Goal: Task Accomplishment & Management: Use online tool/utility

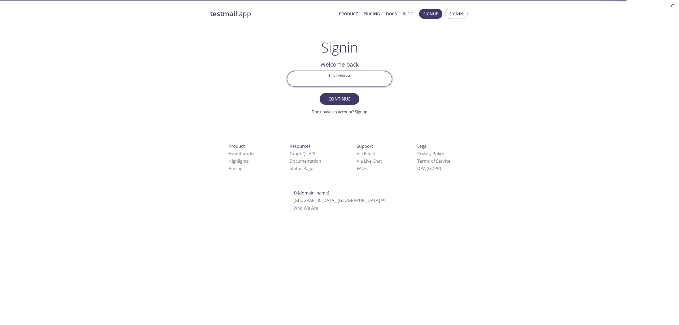
click at [469, 14] on div "testmail .app Product Pricing Docs Blog Signup Signin Signin Welcome back Email…" at bounding box center [340, 115] width 272 height 221
click at [461, 14] on span "Signin" at bounding box center [457, 13] width 14 height 7
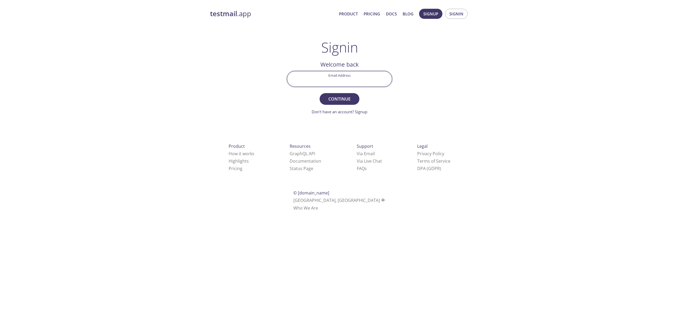
click at [346, 84] on input "Email Address" at bounding box center [339, 78] width 105 height 15
click at [363, 77] on input "Email Address" at bounding box center [339, 78] width 105 height 15
click at [419, 78] on div "testmail .app Product Pricing Docs Blog Signup Signin Signin Welcome back Email…" at bounding box center [340, 115] width 272 height 221
click at [348, 84] on input "Email Address" at bounding box center [339, 78] width 105 height 15
type input "[EMAIL_ADDRESS][PERSON_NAME][DOMAIN_NAME]"
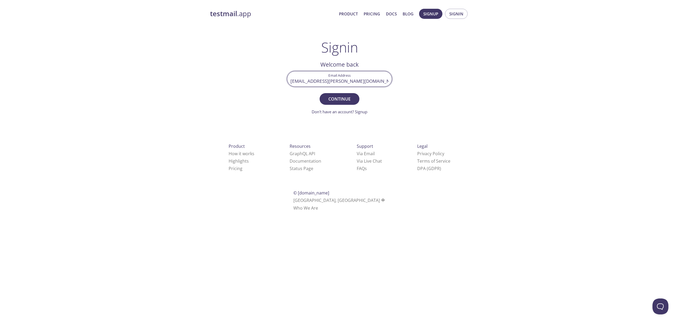
click at [320, 93] on button "Continue" at bounding box center [340, 99] width 40 height 12
click at [339, 103] on button "Continue" at bounding box center [340, 99] width 40 height 12
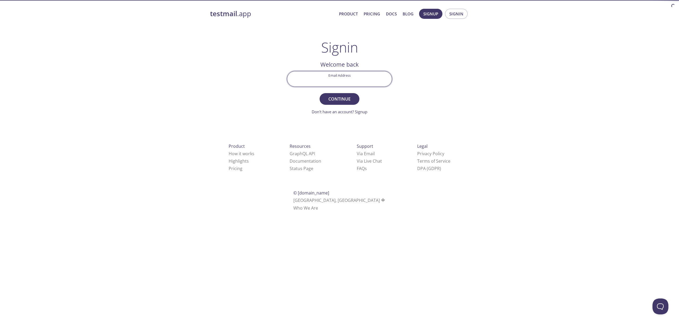
click at [494, 71] on html "testmail .app Product Pricing Docs Blog Signup Signin Signin Welcome back Email…" at bounding box center [339, 109] width 679 height 218
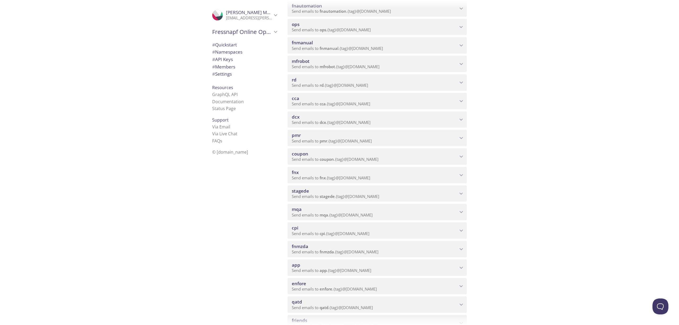
scroll to position [103, 0]
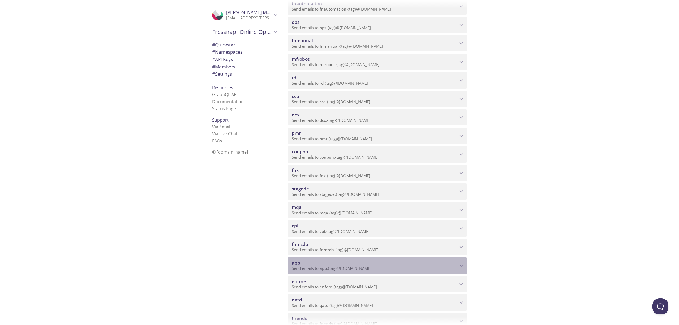
click at [393, 260] on span "app" at bounding box center [375, 263] width 166 height 6
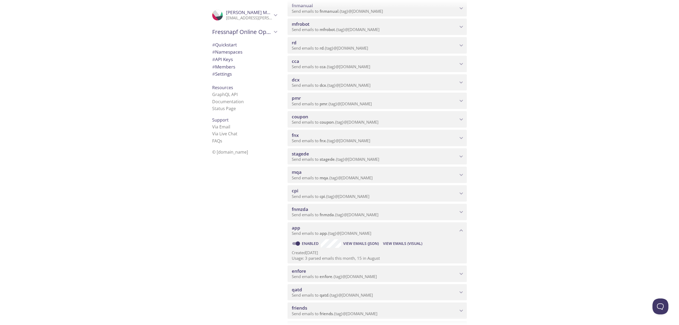
scroll to position [154, 0]
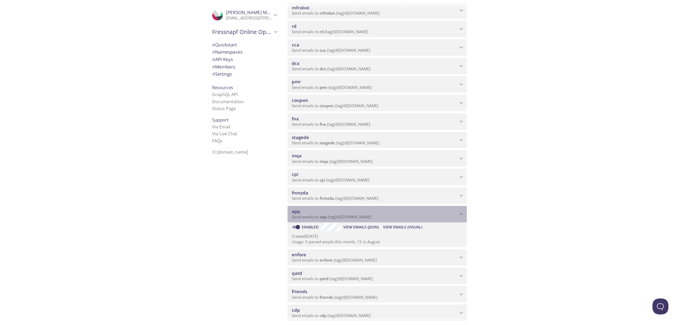
click at [352, 216] on span "Send emails to app . {tag} @inbox.testmail.app" at bounding box center [332, 216] width 80 height 5
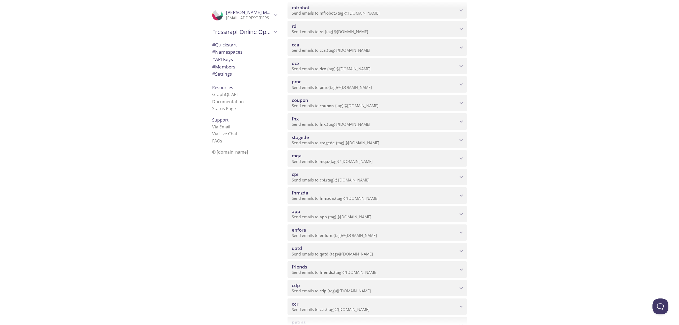
click at [294, 212] on span "app" at bounding box center [296, 211] width 8 height 6
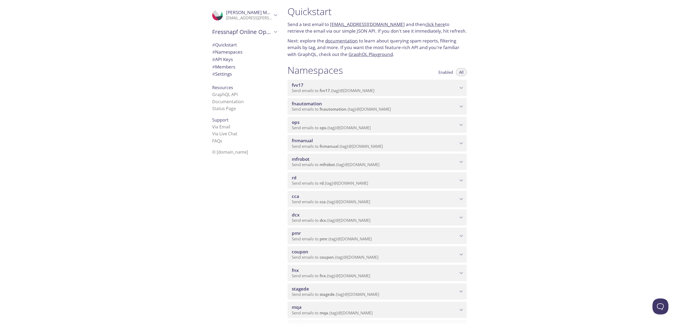
scroll to position [0, 0]
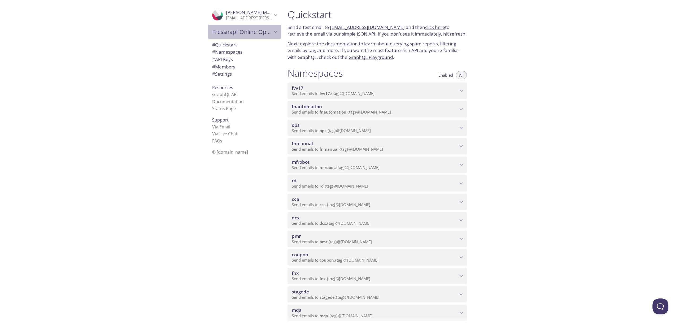
click at [270, 32] on span "Fressnapf Online Operations" at bounding box center [242, 31] width 60 height 7
click at [273, 32] on icon "Fressnapf Online Operations" at bounding box center [275, 31] width 7 height 7
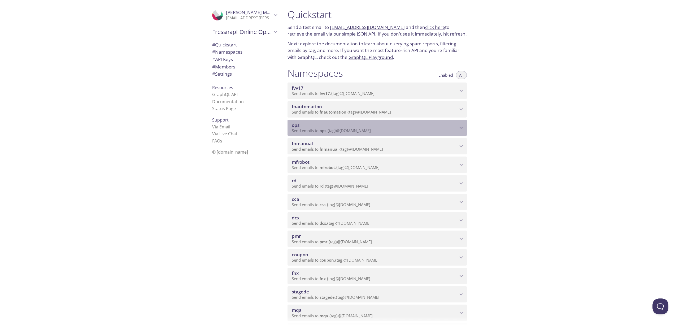
click at [335, 128] on span "ops" at bounding box center [375, 125] width 166 height 6
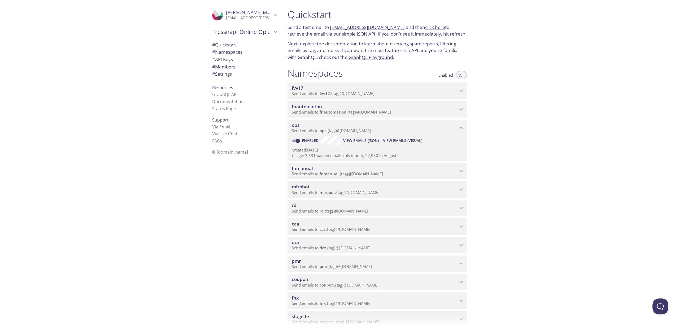
click at [335, 128] on span "ops" at bounding box center [375, 125] width 166 height 6
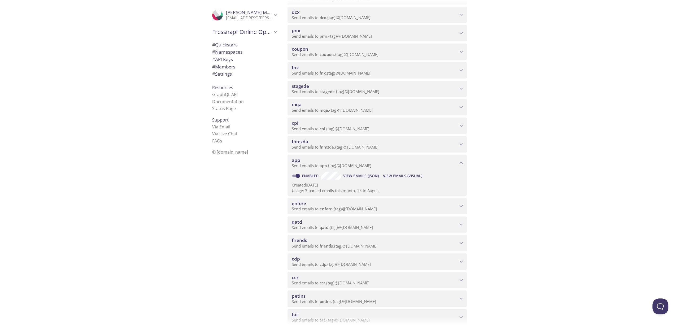
scroll to position [239, 0]
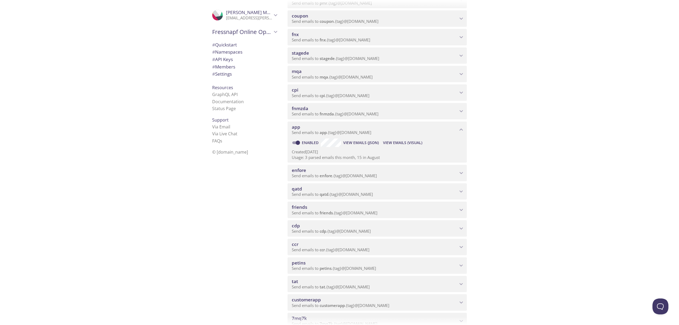
click at [335, 128] on span "app" at bounding box center [375, 127] width 166 height 6
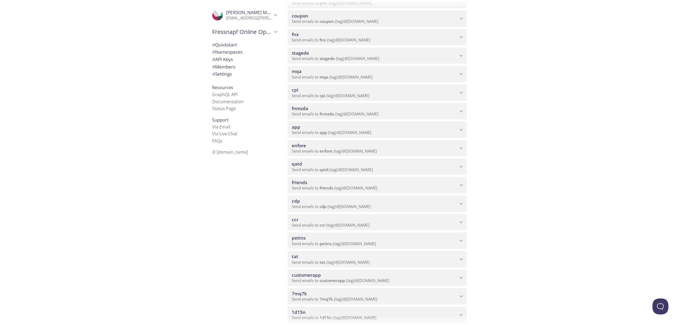
click at [335, 128] on span "app" at bounding box center [375, 127] width 166 height 6
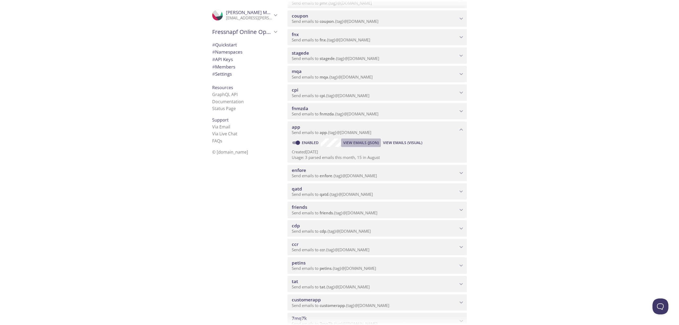
click at [359, 141] on span "View Emails (JSON)" at bounding box center [361, 143] width 36 height 6
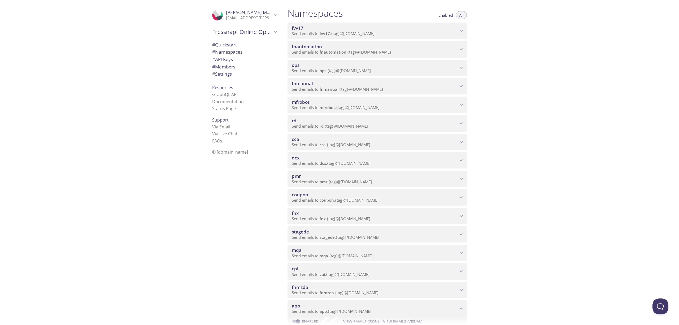
scroll to position [0, 0]
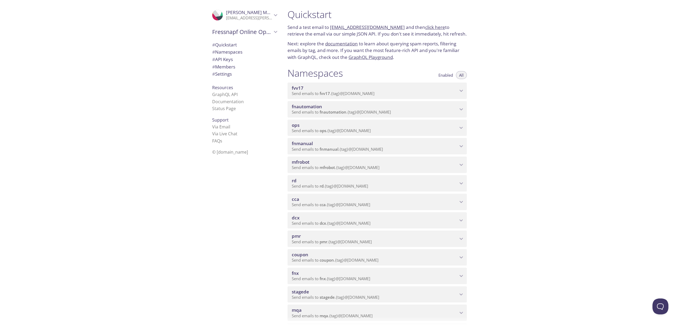
click at [235, 44] on span "# Quickstart" at bounding box center [224, 45] width 25 height 6
click at [232, 61] on span "# API Keys" at bounding box center [222, 59] width 21 height 6
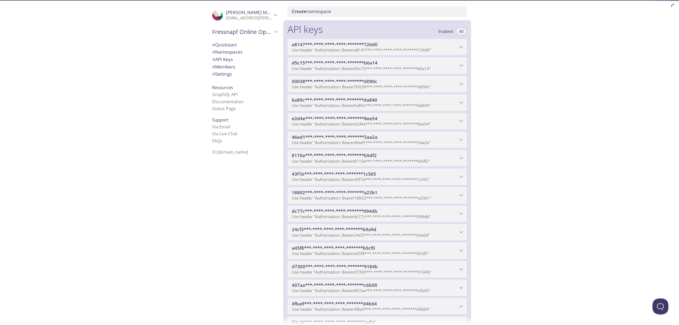
click at [232, 67] on span "# Members" at bounding box center [223, 67] width 23 height 6
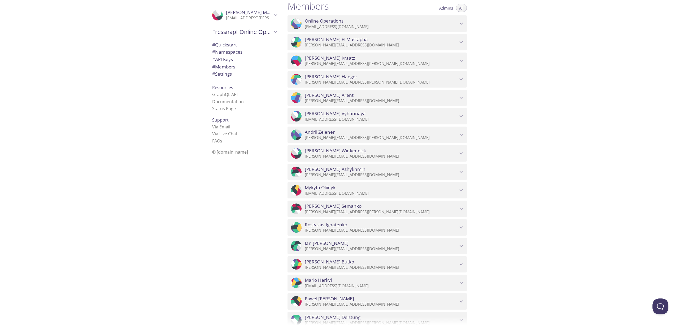
click at [230, 73] on span "# Settings" at bounding box center [222, 74] width 20 height 6
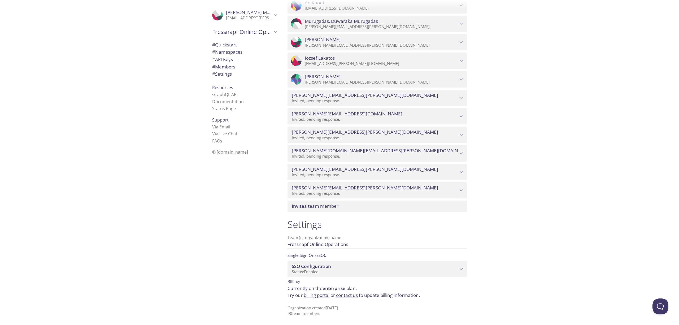
click at [230, 51] on span "# Namespaces" at bounding box center [227, 52] width 30 height 6
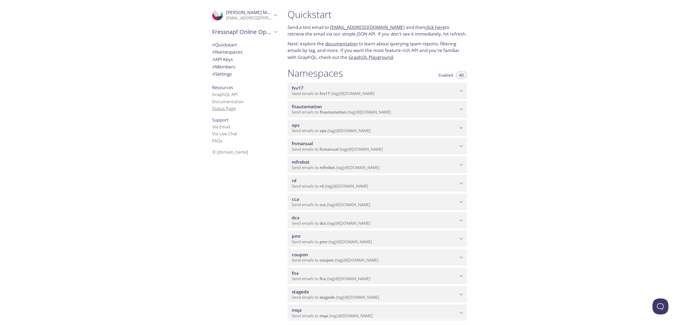
click at [230, 109] on link "Status Page" at bounding box center [224, 109] width 24 height 6
click at [269, 35] on span "Fressnapf Online Operations" at bounding box center [242, 31] width 60 height 7
click at [271, 15] on span "Müller, Scarlett Müller" at bounding box center [251, 12] width 50 height 6
click at [269, 32] on span "Fressnapf Online Operations" at bounding box center [242, 31] width 60 height 7
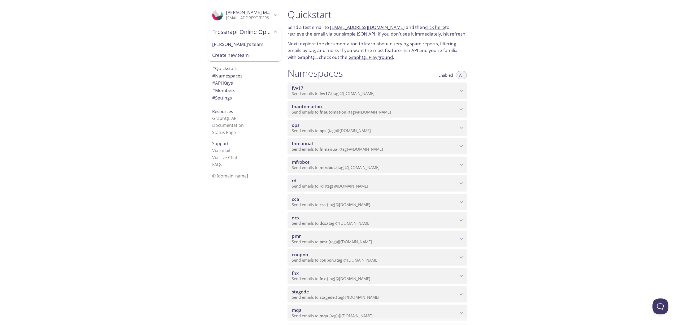
click at [259, 144] on div "Support Via Email Via Live Chat FAQ s" at bounding box center [244, 154] width 73 height 32
click at [230, 10] on span "Müller, Scarlett Müller" at bounding box center [251, 12] width 50 height 6
click at [227, 54] on span "# Namespaces" at bounding box center [227, 52] width 30 height 6
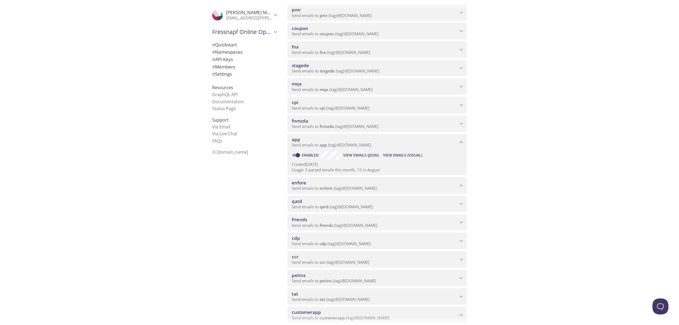
scroll to position [231, 0]
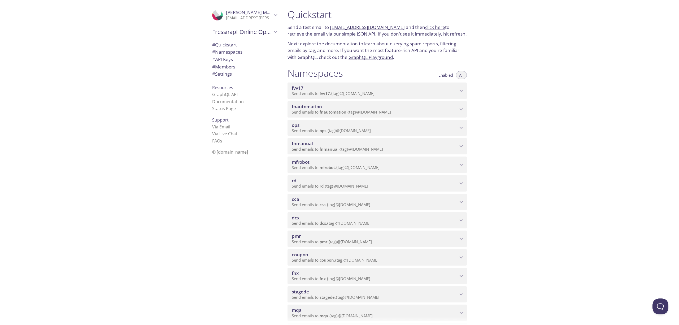
click at [427, 28] on link "click here" at bounding box center [435, 27] width 20 height 6
click at [387, 28] on link "[EMAIL_ADDRESS][DOMAIN_NAME]" at bounding box center [367, 27] width 75 height 6
click at [547, 120] on div "Quickstart Send a test email to fvv17.test@inbox.testmail.app and then click he…" at bounding box center [481, 162] width 396 height 325
click at [221, 141] on span "s" at bounding box center [221, 141] width 2 height 6
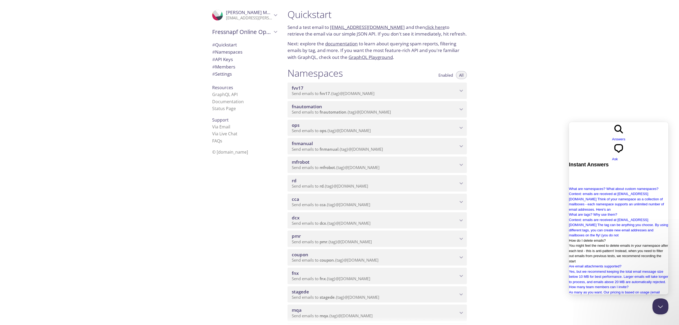
scroll to position [87, 0]
click at [654, 110] on div "Quickstart Send a test email to fvv17.test@inbox.testmail.app and then click he…" at bounding box center [481, 162] width 396 height 325
drag, startPoint x: 656, startPoint y: 309, endPoint x: 1261, endPoint y: 598, distance: 670.7
click at [656, 309] on button "Close Beacon popover" at bounding box center [660, 305] width 16 height 16
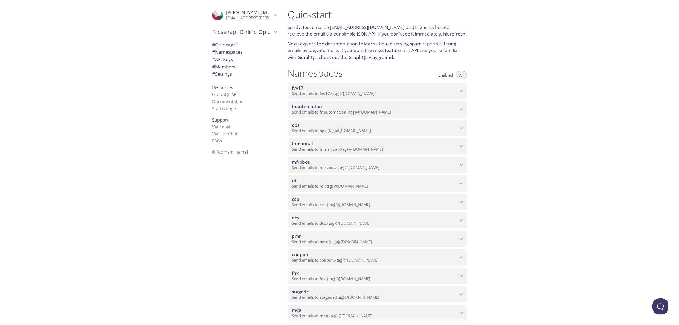
click at [312, 44] on p "Next: explore the documentation to learn about querying spam reports, filtering…" at bounding box center [377, 50] width 179 height 20
drag, startPoint x: 330, startPoint y: 26, endPoint x: 395, endPoint y: 28, distance: 64.8
click at [395, 28] on p "Send a test email to fvv17.test@inbox.testmail.app and then click here to retri…" at bounding box center [377, 31] width 179 height 14
copy link "[EMAIL_ADDRESS][DOMAIN_NAME]"
click at [426, 28] on link "click here" at bounding box center [435, 27] width 20 height 6
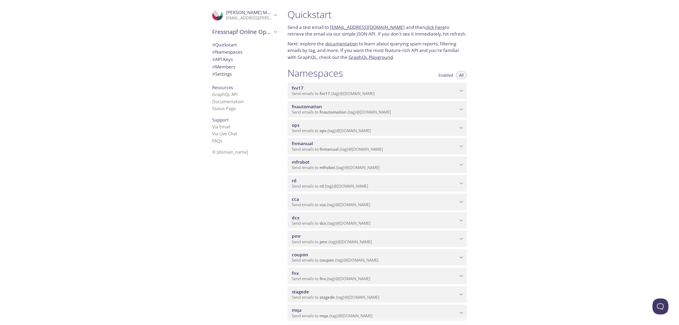
click at [466, 37] on p "Send a test email to fvv17.test@inbox.testmail.app and then click here to retri…" at bounding box center [377, 31] width 179 height 14
drag, startPoint x: 386, startPoint y: 39, endPoint x: 384, endPoint y: 33, distance: 6.1
click at [386, 39] on div "Quickstart Send a test email to fvv17.test@inbox.testmail.app and then click he…" at bounding box center [377, 34] width 188 height 59
click at [428, 27] on link "click here" at bounding box center [435, 27] width 20 height 6
drag, startPoint x: 491, startPoint y: 56, endPoint x: 374, endPoint y: 58, distance: 117.3
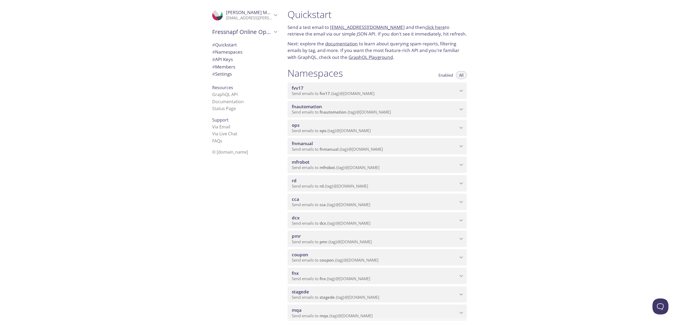
click at [491, 56] on div "Quickstart Send a test email to fvv17.test@inbox.testmail.app and then click he…" at bounding box center [481, 162] width 396 height 325
click at [500, 67] on div "Quickstart Send a test email to fvv17.test@inbox.testmail.app and then click he…" at bounding box center [481, 162] width 396 height 325
click at [262, 52] on span "# Namespaces" at bounding box center [244, 52] width 65 height 7
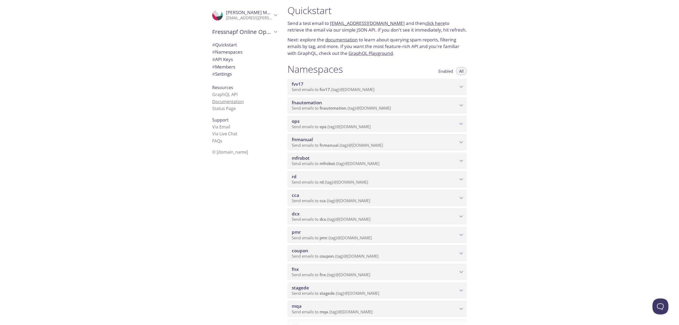
click at [230, 103] on link "Documentation" at bounding box center [228, 102] width 32 height 6
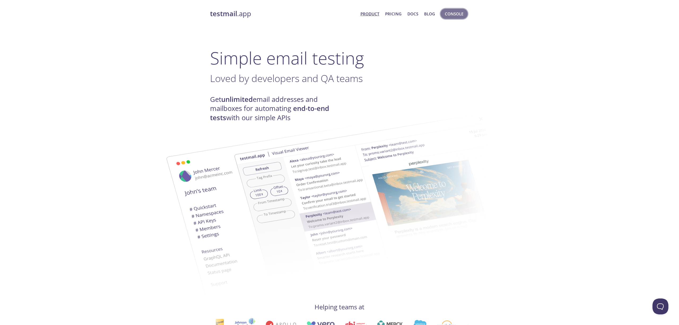
click at [443, 12] on button "Console" at bounding box center [454, 14] width 27 height 10
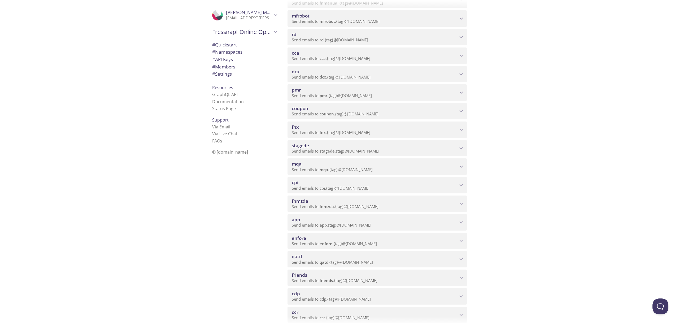
scroll to position [142, 0]
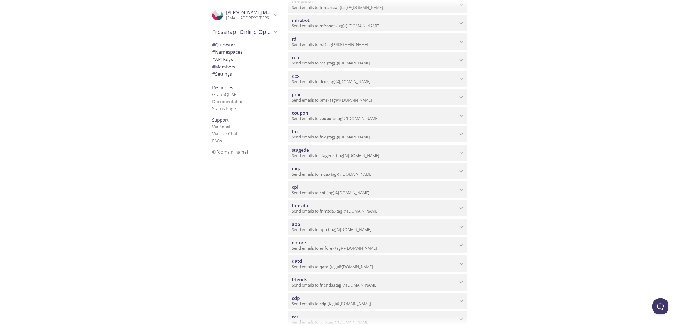
click at [375, 220] on div "app Send emails to app . {tag} @[DOMAIN_NAME]" at bounding box center [377, 227] width 179 height 16
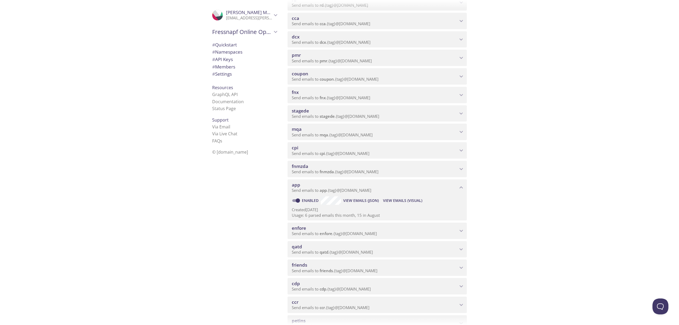
scroll to position [183, 0]
click at [405, 197] on span "View Emails (Visual)" at bounding box center [402, 198] width 39 height 6
click at [401, 201] on span "View Emails (Visual)" at bounding box center [402, 199] width 39 height 6
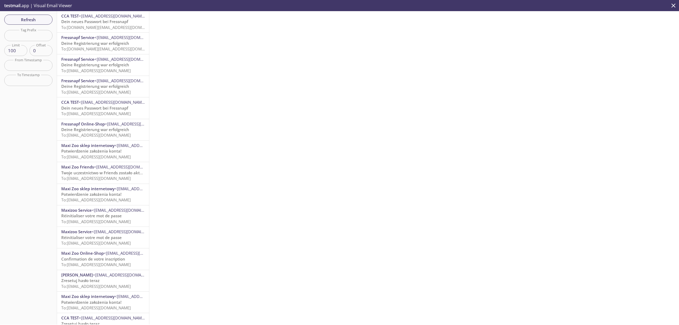
click at [119, 21] on span "Dein neues Passwort bei Fressnapf" at bounding box center [94, 21] width 67 height 5
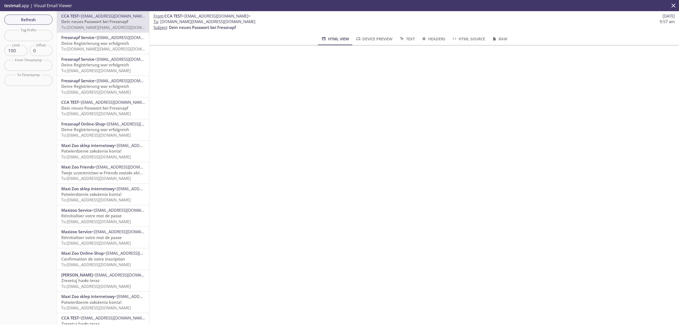
click at [651, 32] on div "From : CCA TEST <[EMAIL_ADDRESS][DOMAIN_NAME]> [DATE] To : [DOMAIN_NAME][EMAIL_…" at bounding box center [414, 21] width 530 height 21
checkbox input "false"
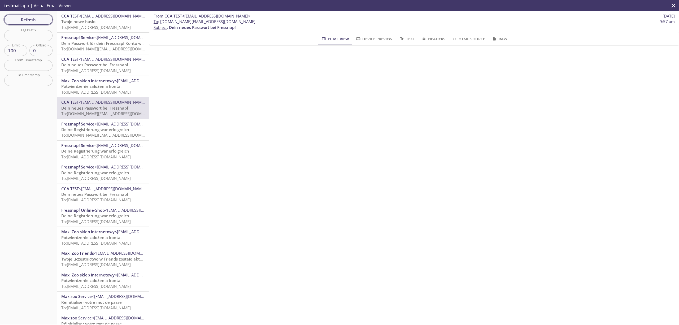
click at [28, 21] on span "Refresh" at bounding box center [28, 19] width 40 height 7
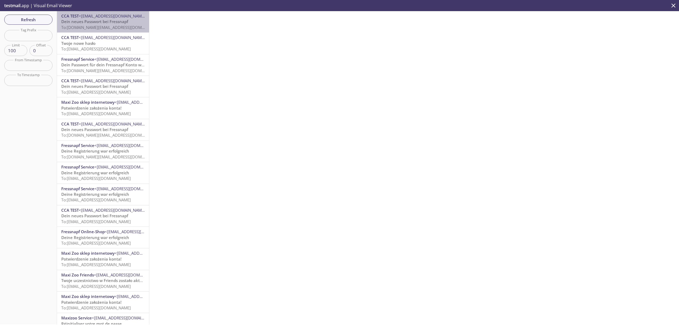
click at [112, 22] on span "Dein neues Passwort bei Fressnapf" at bounding box center [94, 21] width 67 height 5
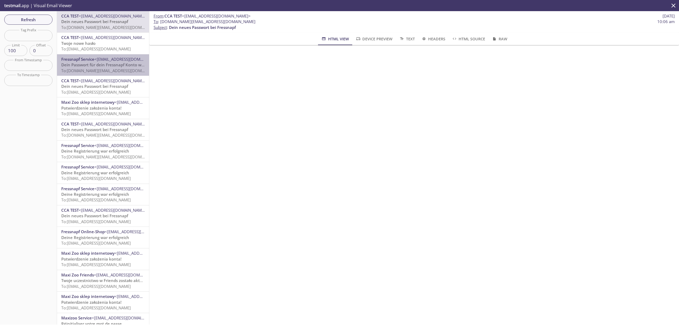
click at [122, 65] on span "Dein Passwort für dein Fressnapf Konto wurde erfolgreich geändert" at bounding box center [125, 64] width 129 height 5
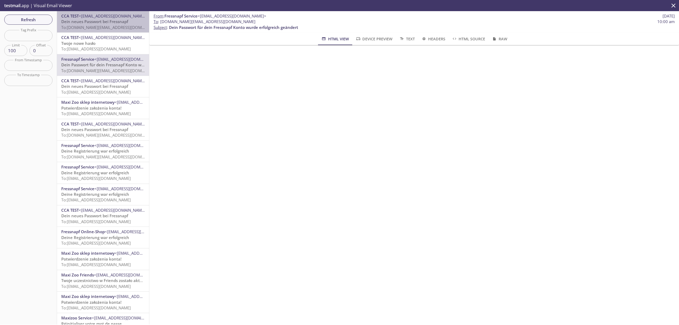
click at [120, 24] on span "Dein neues Passwort bei Fressnapf" at bounding box center [94, 21] width 67 height 5
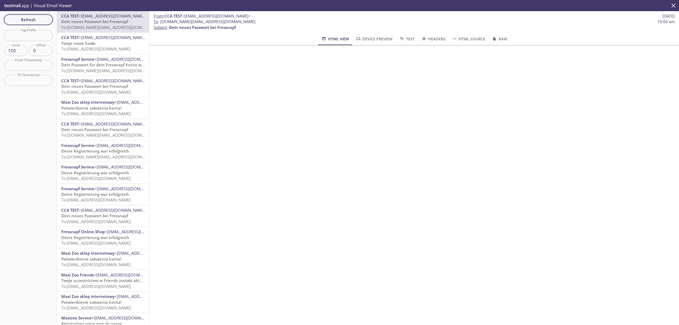
click at [35, 21] on span "Refresh" at bounding box center [28, 19] width 40 height 7
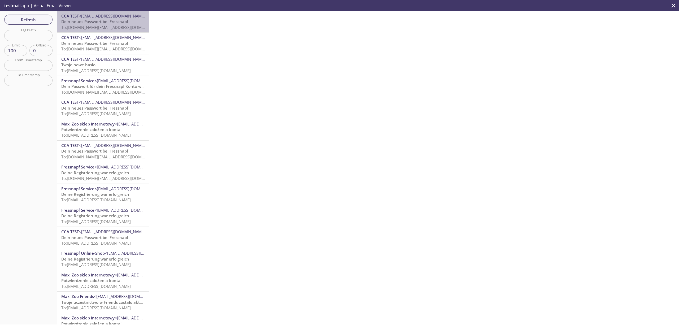
click at [80, 24] on span "Dein neues Passwort bei Fressnapf" at bounding box center [94, 21] width 67 height 5
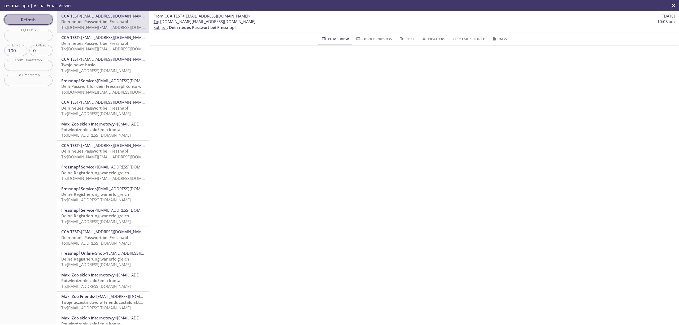
click at [42, 20] on span "Refresh" at bounding box center [28, 19] width 40 height 7
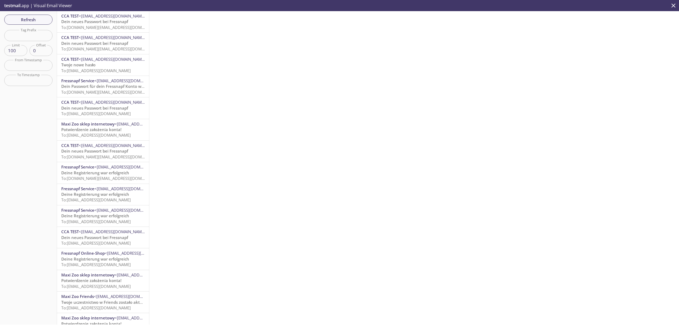
click at [91, 26] on span "To: [DOMAIN_NAME][EMAIL_ADDRESS][DOMAIN_NAME]" at bounding box center [111, 27] width 101 height 5
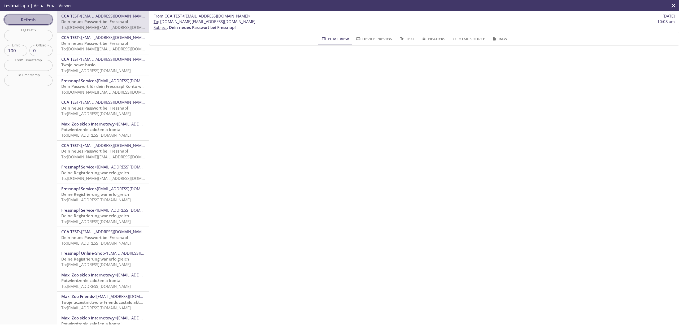
click at [14, 15] on button "Refresh" at bounding box center [28, 20] width 48 height 10
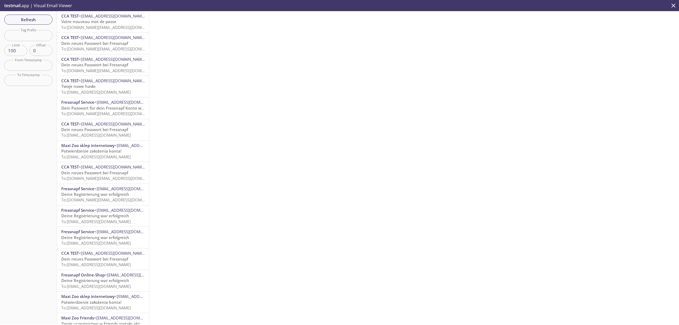
click at [61, 22] on div "CCA TEST <[EMAIL_ADDRESS][DOMAIN_NAME]> Votre nouveau mot de passe To: [DOMAIN_…" at bounding box center [103, 21] width 92 height 21
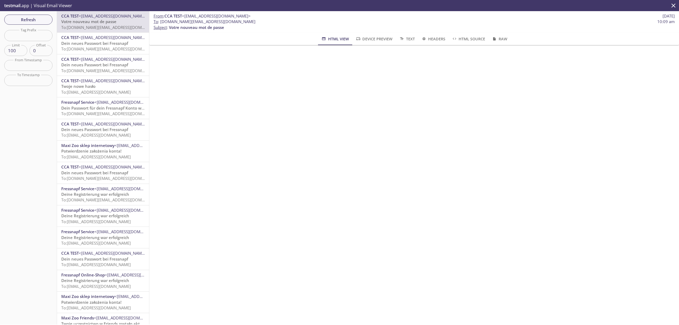
scroll to position [113, 0]
